Goal: Task Accomplishment & Management: Use online tool/utility

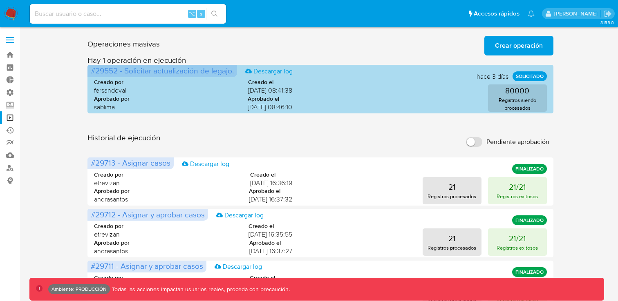
click at [109, 73] on span "#29552 - Solicitar actualización de legajo." at bounding box center [162, 70] width 143 height 11
click at [113, 73] on span "#29552 - Solicitar actualización de legajo." at bounding box center [162, 70] width 143 height 11
click at [108, 75] on span "#29552 - Solicitar actualización de legajo." at bounding box center [162, 70] width 143 height 11
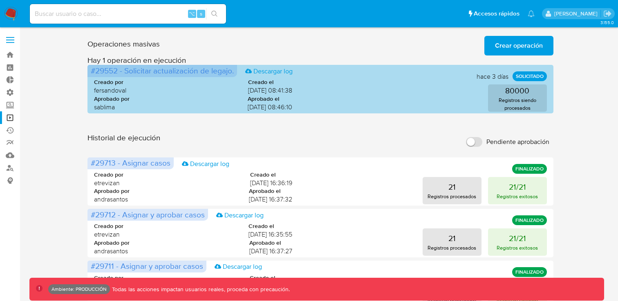
click at [108, 75] on span "#29552 - Solicitar actualización de legajo." at bounding box center [162, 70] width 143 height 11
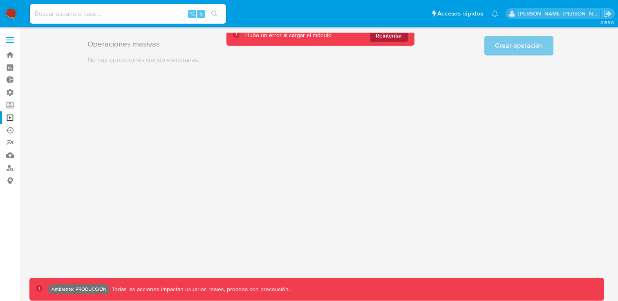
click at [397, 36] on span "Reintentar" at bounding box center [388, 35] width 27 height 13
click at [378, 36] on span "Reintentar" at bounding box center [388, 35] width 27 height 13
click at [386, 38] on span "Reintentar" at bounding box center [388, 35] width 27 height 13
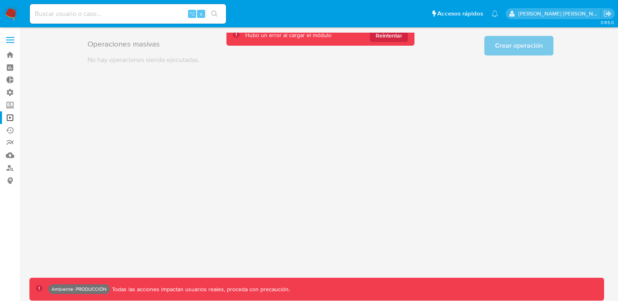
click at [386, 38] on span "Reintentar" at bounding box center [388, 35] width 27 height 13
click at [392, 38] on span "Reintentar" at bounding box center [388, 35] width 27 height 13
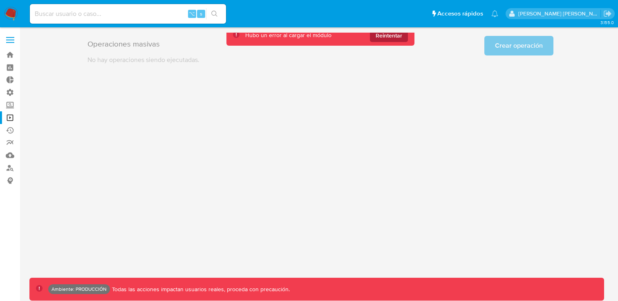
click at [386, 38] on span "Reintentar" at bounding box center [388, 35] width 27 height 13
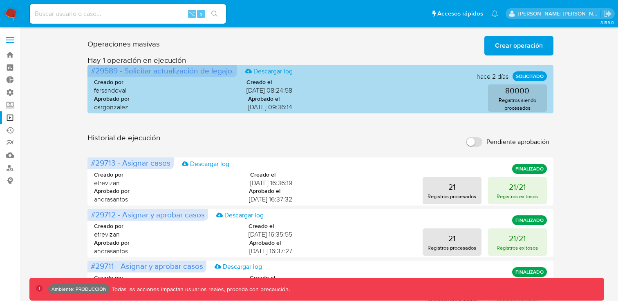
click at [114, 73] on span "#29589 - Solicitar actualización de legajo." at bounding box center [162, 70] width 143 height 11
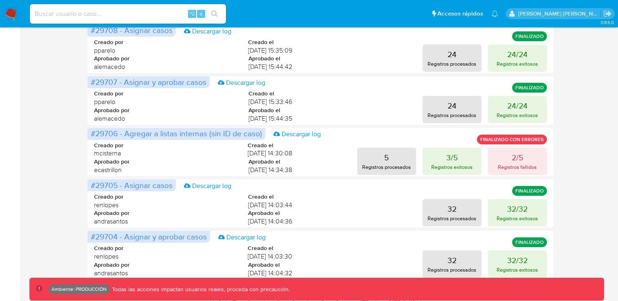
scroll to position [400, 0]
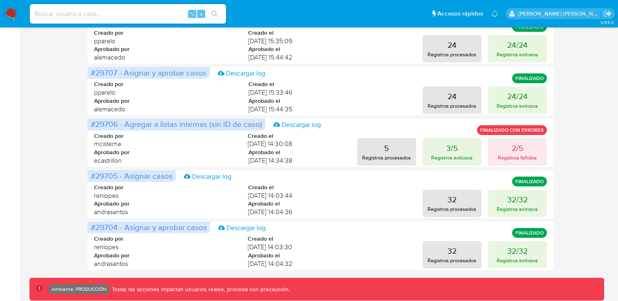
click at [530, 292] on div "Ambiente: PRODUCCIÓN Todas las acciones impactan usuarios reales, proceda con p…" at bounding box center [322, 290] width 549 height 10
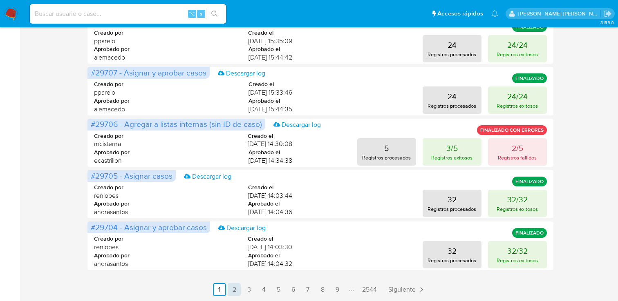
click at [234, 292] on link "2" at bounding box center [233, 289] width 13 height 13
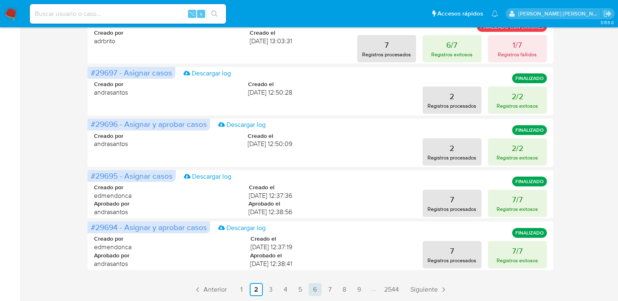
click at [313, 292] on link "6" at bounding box center [314, 289] width 13 height 13
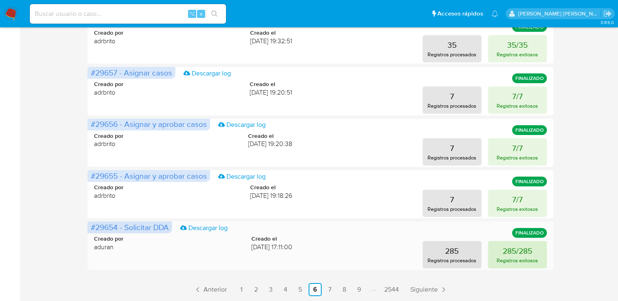
click at [512, 258] on p "Registros exitosos" at bounding box center [516, 261] width 41 height 8
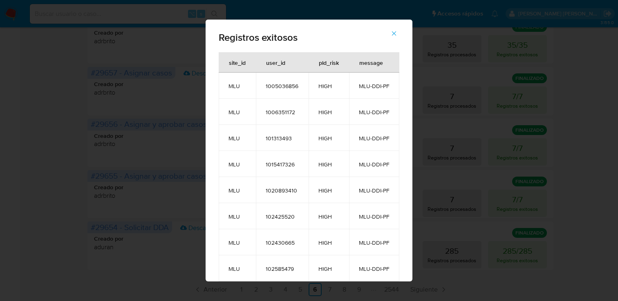
click at [276, 88] on span "1005036856" at bounding box center [281, 85] width 33 height 7
click at [396, 30] on icon "button" at bounding box center [393, 33] width 7 height 7
